Goal: Task Accomplishment & Management: Complete application form

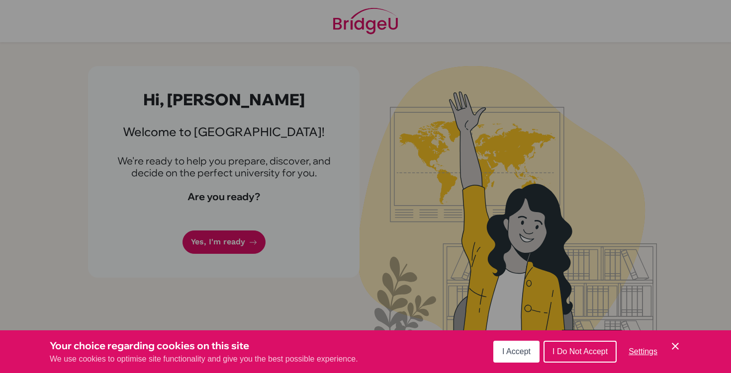
click at [536, 349] on button "I Accept" at bounding box center [516, 352] width 46 height 22
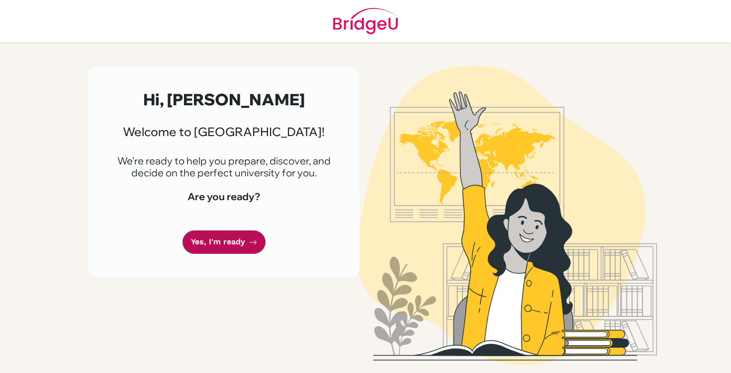
click at [253, 238] on link "Yes, I'm ready" at bounding box center [224, 242] width 83 height 23
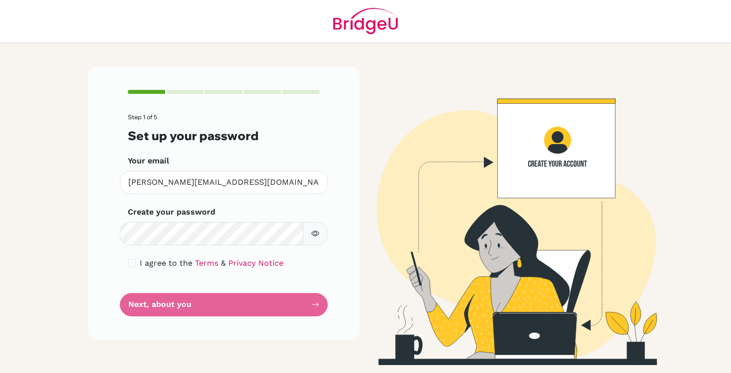
click at [314, 230] on icon "button" at bounding box center [315, 234] width 8 height 8
click at [137, 261] on div "I agree to the Terms & Privacy Notice" at bounding box center [224, 264] width 192 height 12
click at [132, 261] on input "checkbox" at bounding box center [132, 264] width 8 height 8
checkbox input "true"
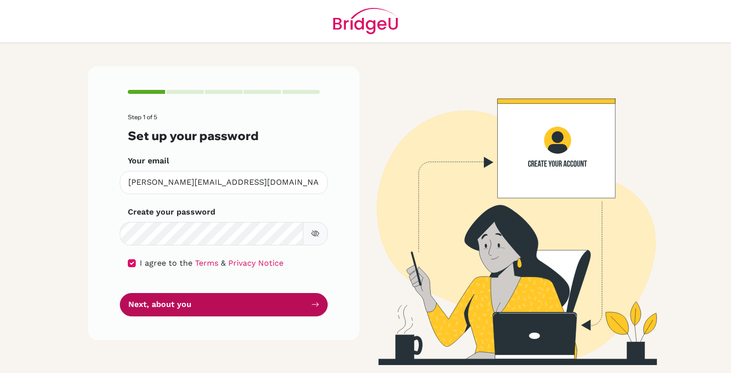
click at [163, 302] on button "Next, about you" at bounding box center [224, 304] width 208 height 23
